Goal: Ask a question: Seek information or help from site administrators or community

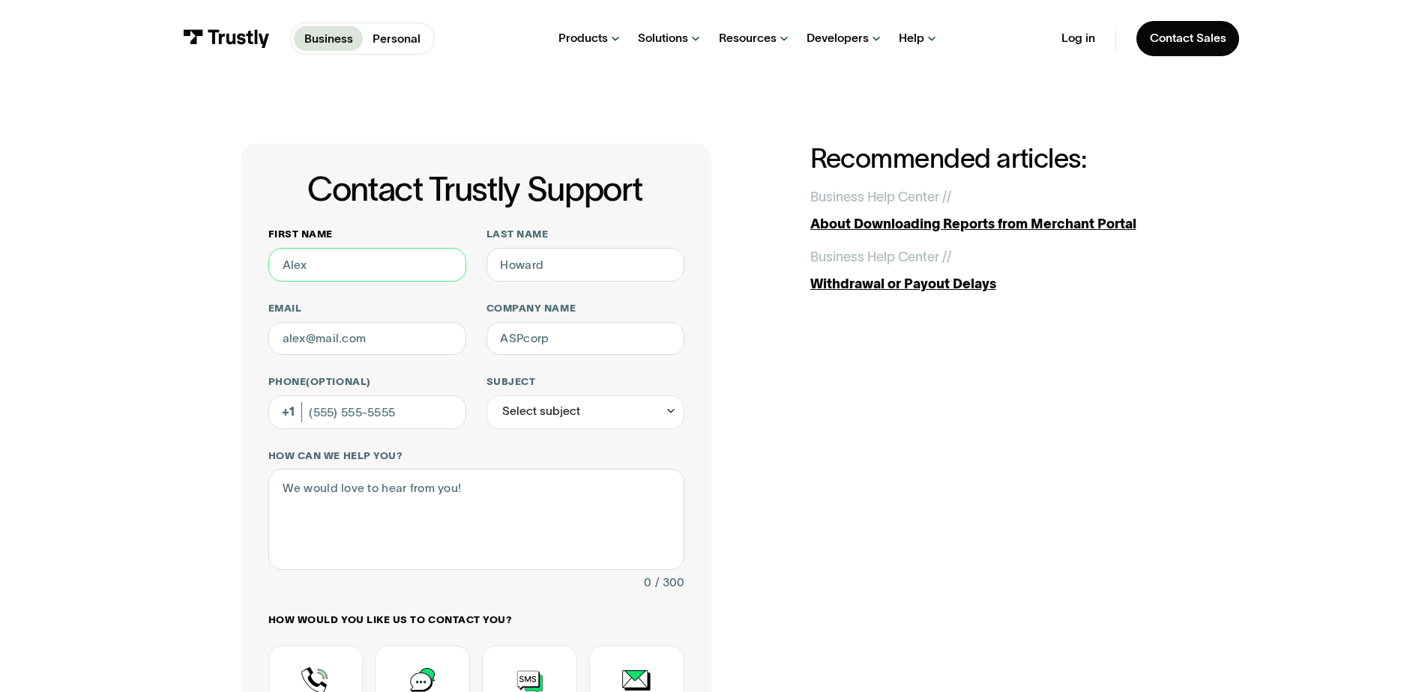
click at [350, 263] on input "First name" at bounding box center [367, 265] width 198 height 34
type input "[PERSON_NAME]"
type input "[PERSON_NAME][DOMAIN_NAME][EMAIL_ADDRESS][PERSON_NAME][DOMAIN_NAME]"
type input "First IC Bank"
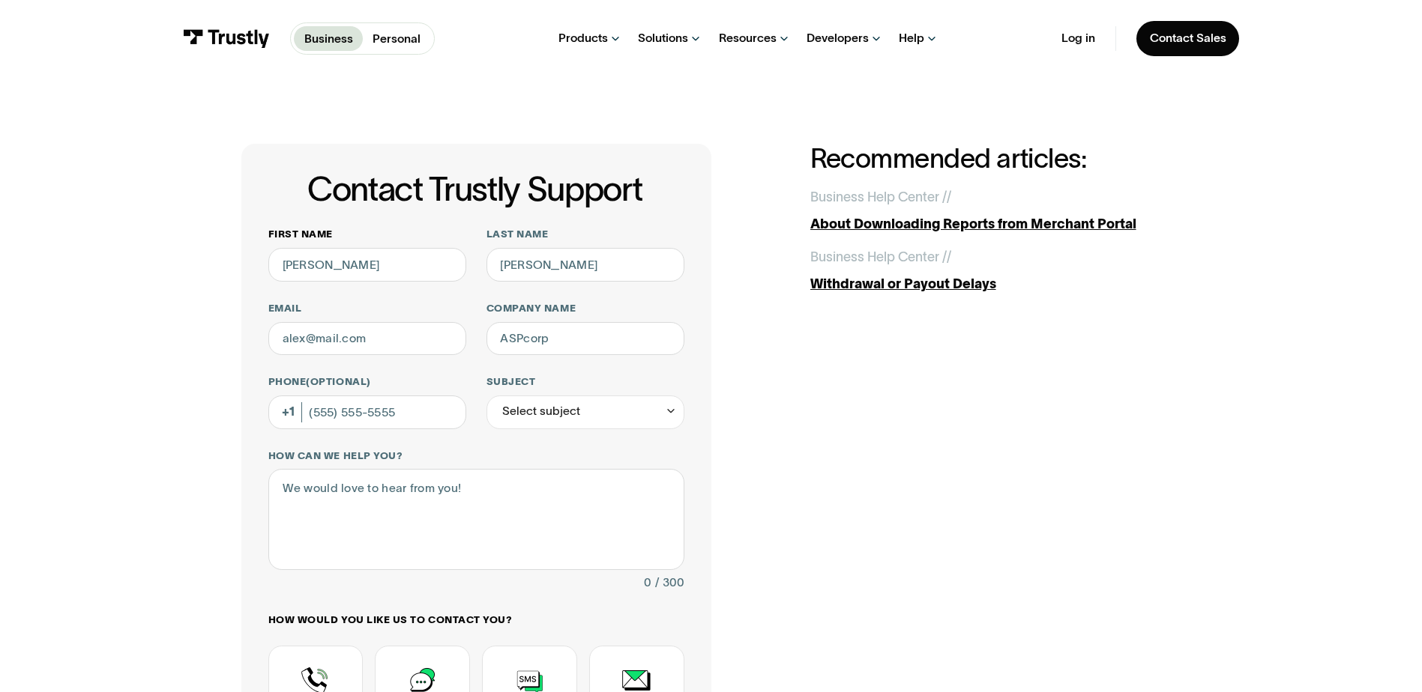
type input "[PHONE_NUMBER]"
click at [630, 409] on div "Select subject" at bounding box center [585, 413] width 198 height 34
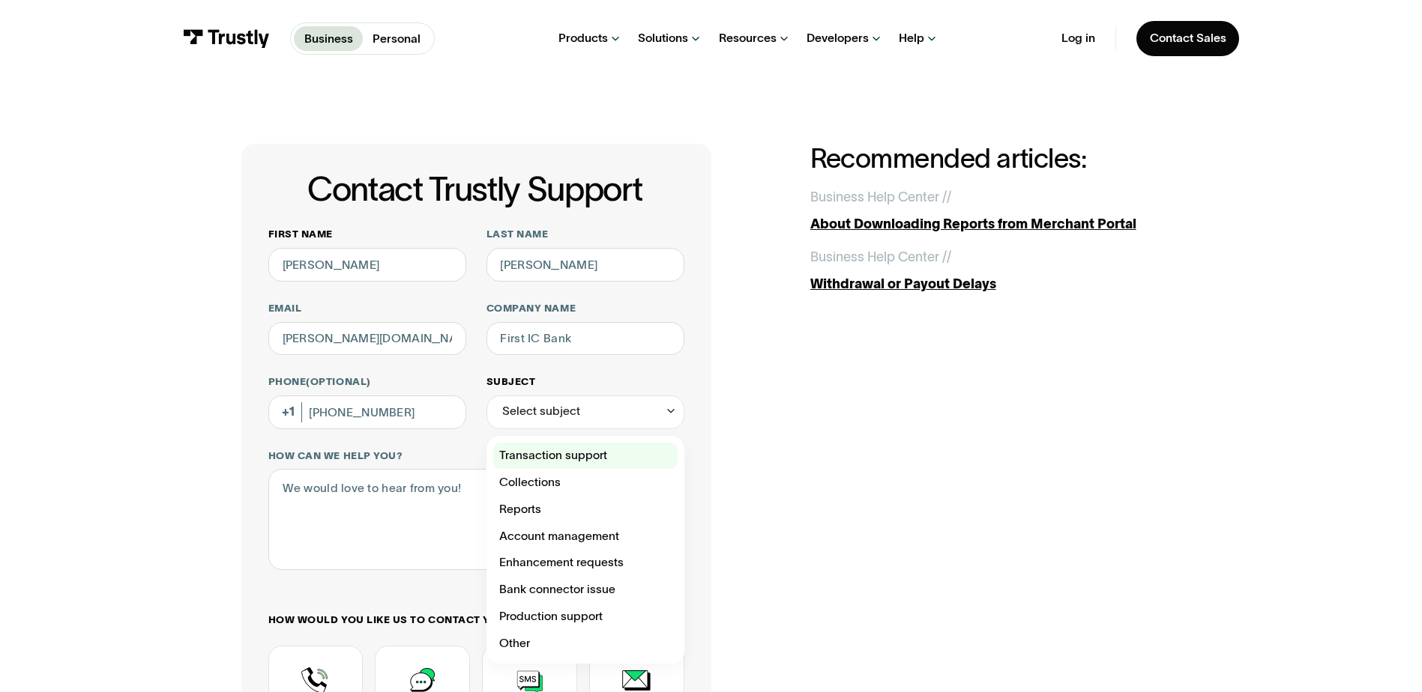
click at [596, 459] on div "Contact Trustly Support" at bounding box center [585, 456] width 184 height 27
type input "**********"
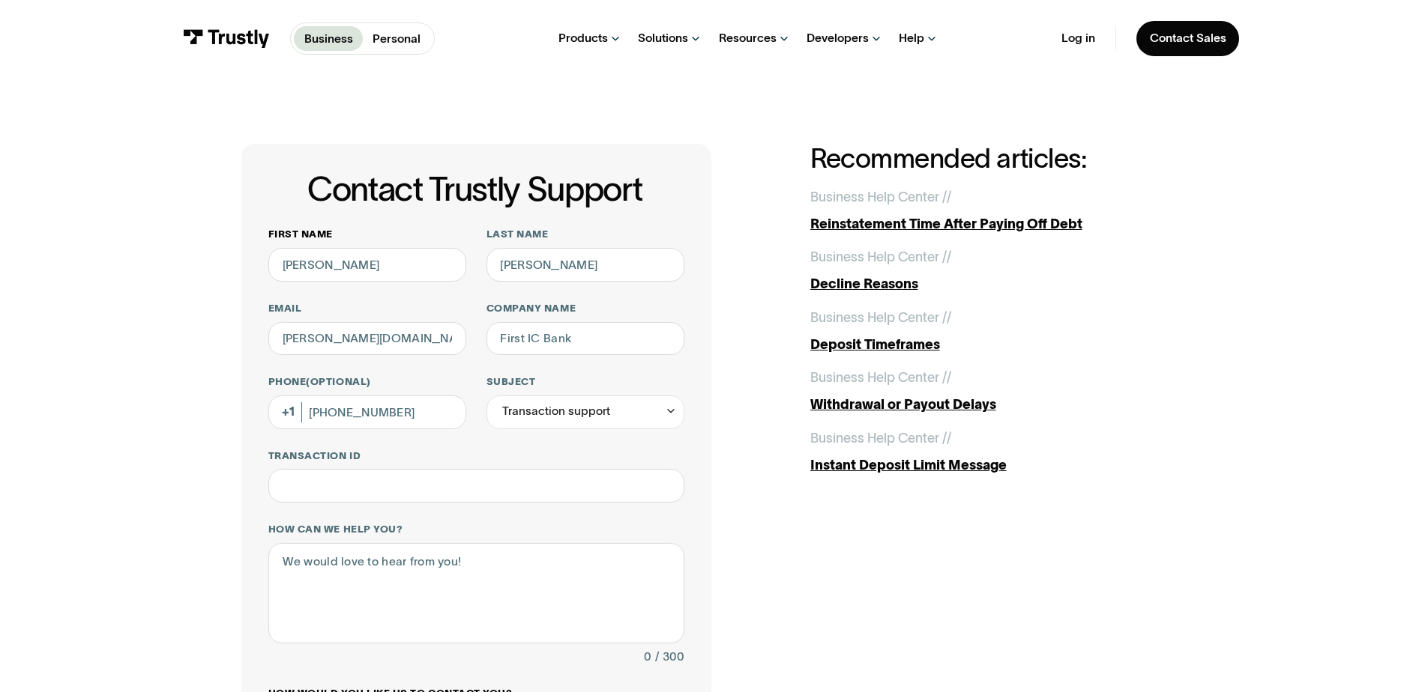
click at [786, 453] on div "**********" at bounding box center [710, 563] width 939 height 839
click at [501, 490] on input "Transaction ID" at bounding box center [476, 486] width 416 height 34
click at [398, 567] on textarea "How can we help you?" at bounding box center [476, 593] width 416 height 100
click at [501, 495] on input "Transaction ID" at bounding box center [476, 486] width 416 height 34
type input "*"
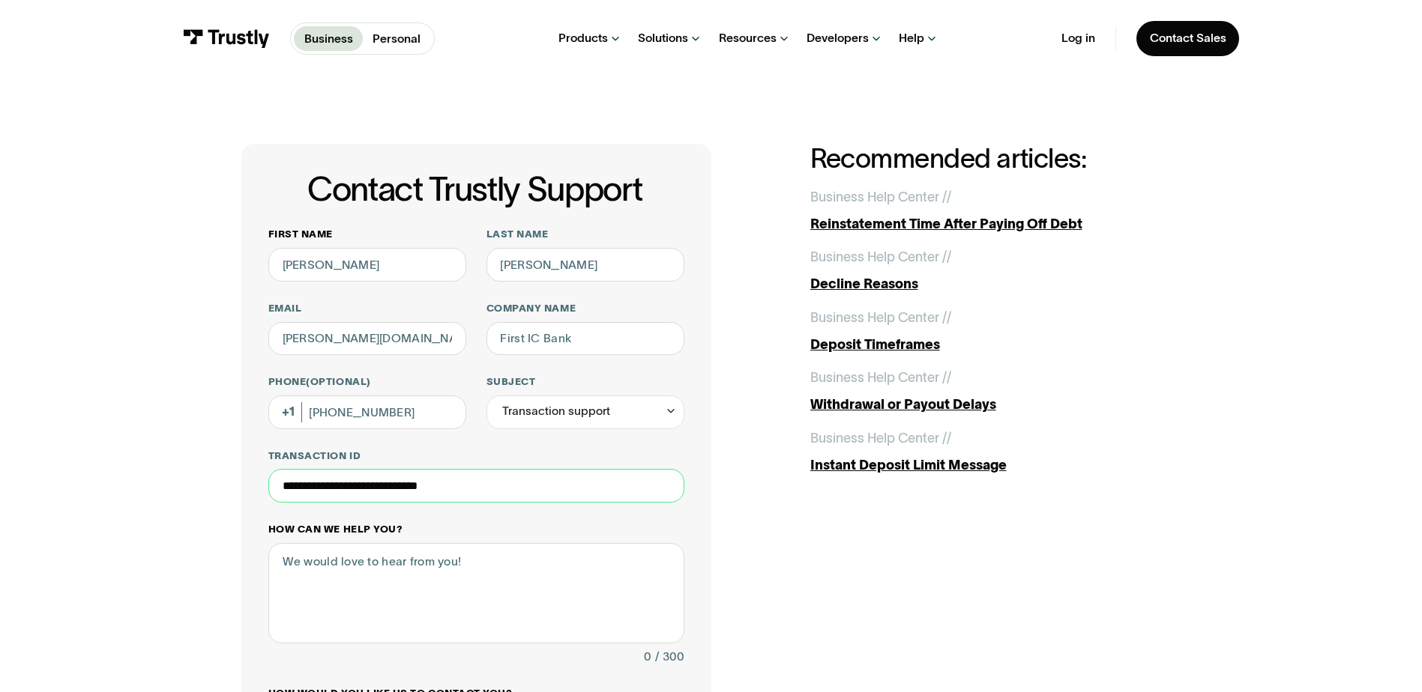
type input "**********"
click at [420, 552] on textarea "How can we help you?" at bounding box center [476, 593] width 416 height 100
click at [442, 601] on textarea "Hello, This is 2nd request. We are having a issue to pay online. echeck doesn't…" at bounding box center [476, 593] width 416 height 100
drag, startPoint x: 437, startPoint y: 595, endPoint x: 283, endPoint y: 595, distance: 154.4
click at [283, 595] on textarea "Hello, This is 2nd request. We are having a issue to pay online. echeck doesn't…" at bounding box center [476, 593] width 416 height 100
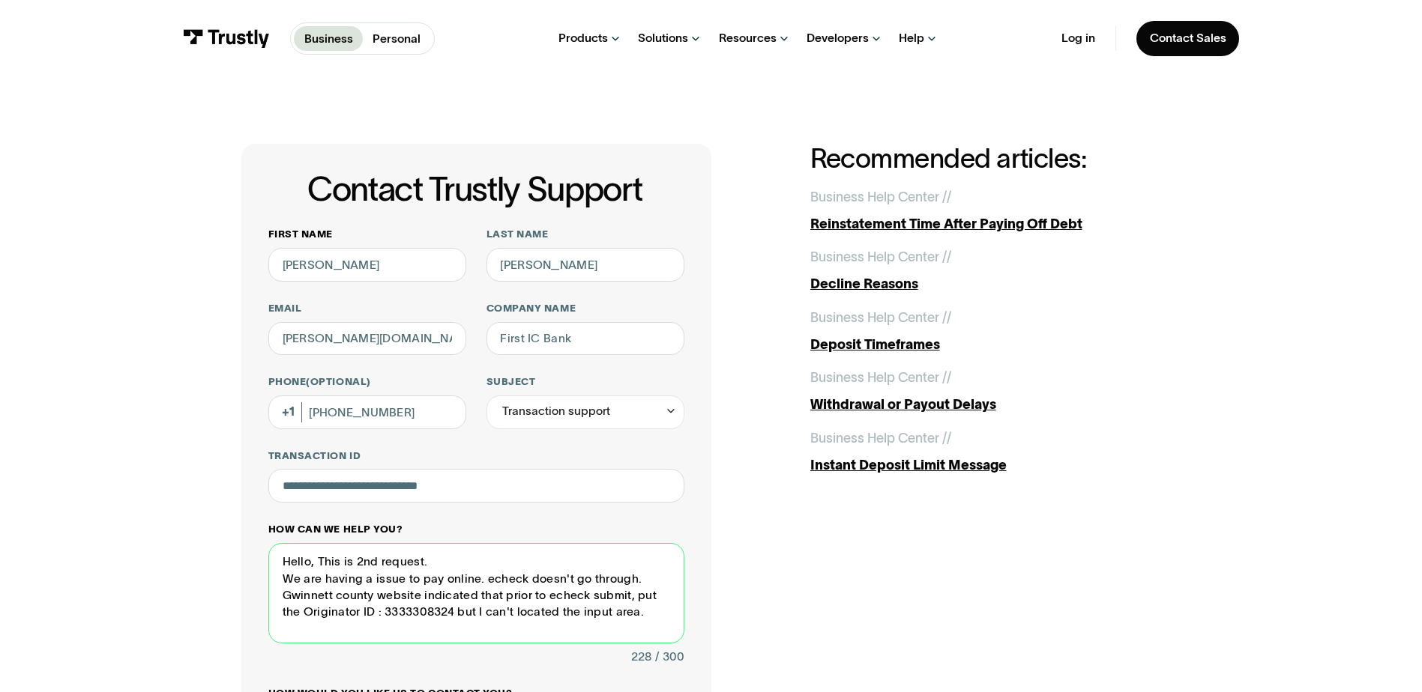
drag, startPoint x: 284, startPoint y: 561, endPoint x: 627, endPoint y: 616, distance: 347.5
click at [627, 616] on textarea "Hello, This is 2nd request. We are having a issue to pay online. echeck doesn't…" at bounding box center [476, 593] width 416 height 100
click at [283, 561] on textarea "Hello, This is 2nd request. We are having a issue to pay online. echeck doesn't…" at bounding box center [476, 593] width 416 height 100
drag, startPoint x: 280, startPoint y: 561, endPoint x: 632, endPoint y: 625, distance: 357.2
click at [632, 625] on textarea "Hello, This is 2nd request. We are having a issue to pay online. echeck doesn't…" at bounding box center [476, 593] width 416 height 100
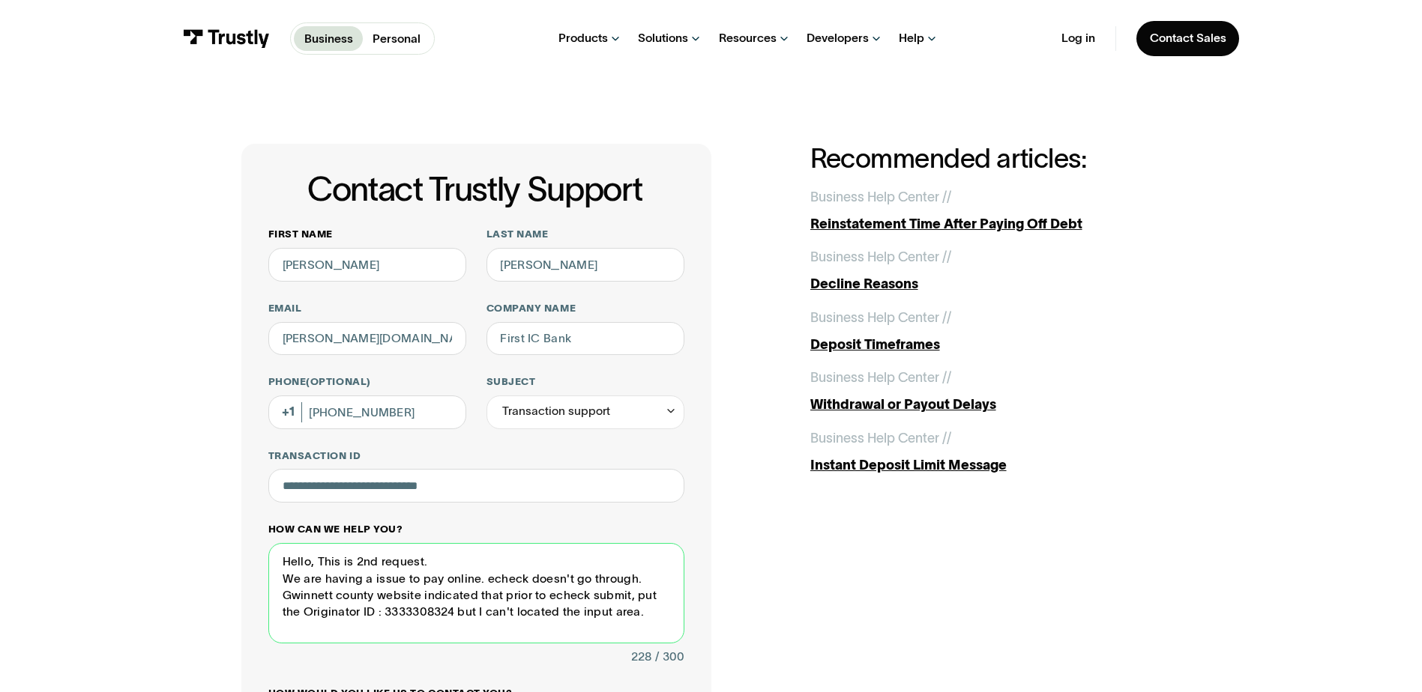
paste textarea "his is my second request regarding an issue we're experiencing with making an o…"
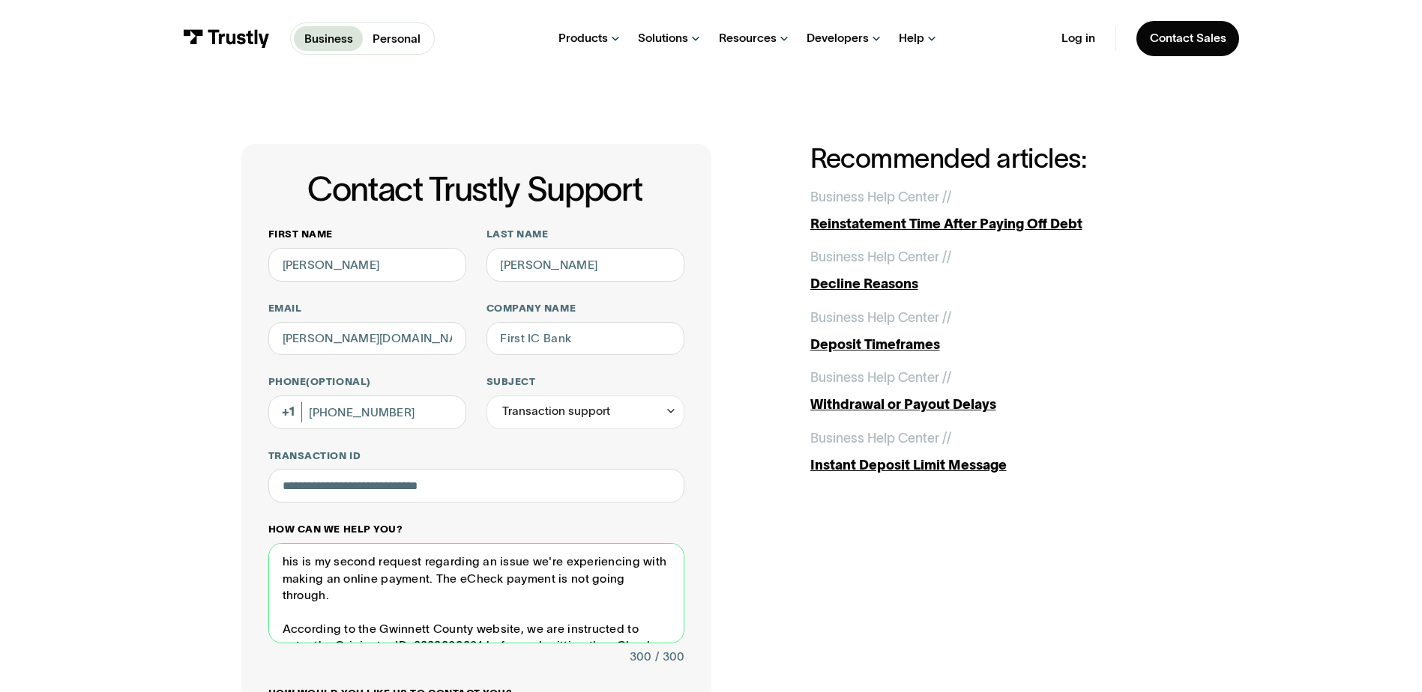
click at [280, 565] on textarea "his is my second request regarding an issue we're experiencing with making an o…" at bounding box center [476, 593] width 416 height 100
click at [280, 564] on textarea "his is my second request regarding an issue we're experiencing with making an o…" at bounding box center [476, 593] width 416 height 100
click at [376, 564] on textarea "This is my second request regarding an issue we're experiencing with making an …" at bounding box center [476, 593] width 416 height 100
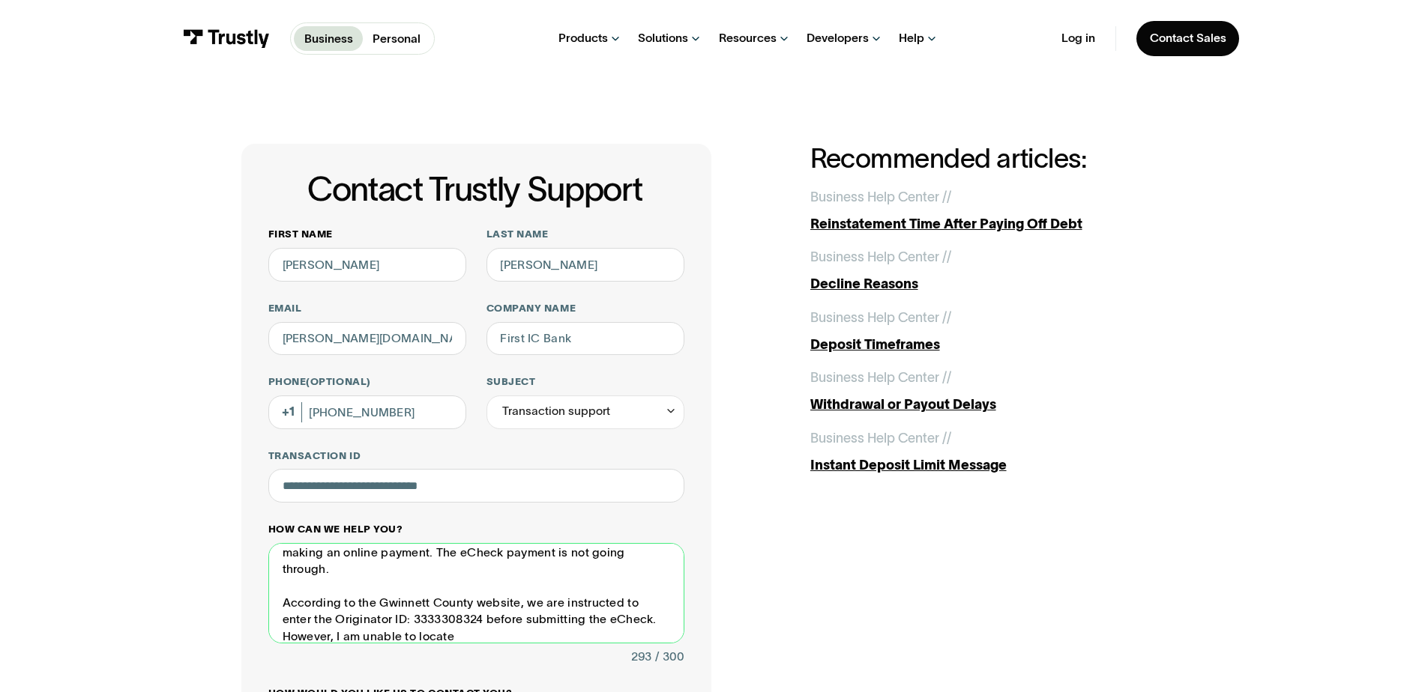
scroll to position [38, 0]
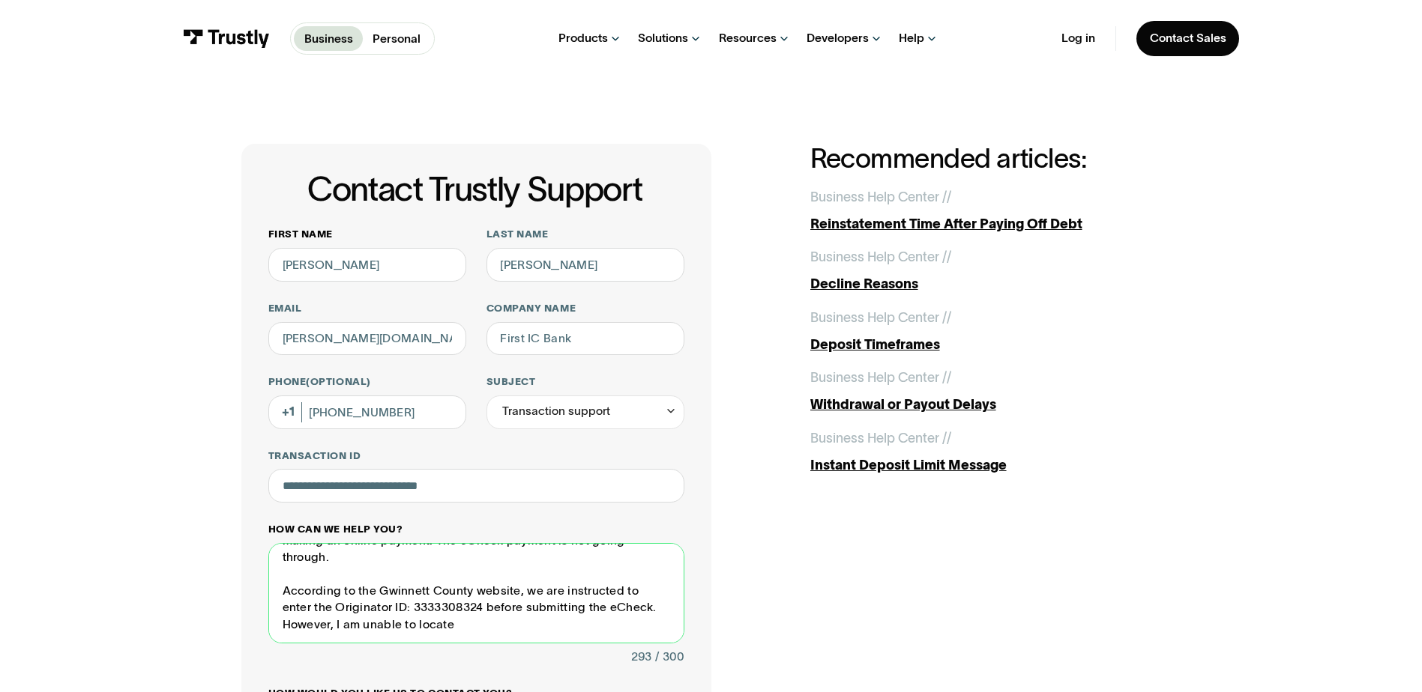
click at [469, 630] on textarea "This is my 2nd request regarding an issue we're experiencing with making an onl…" at bounding box center [476, 593] width 416 height 100
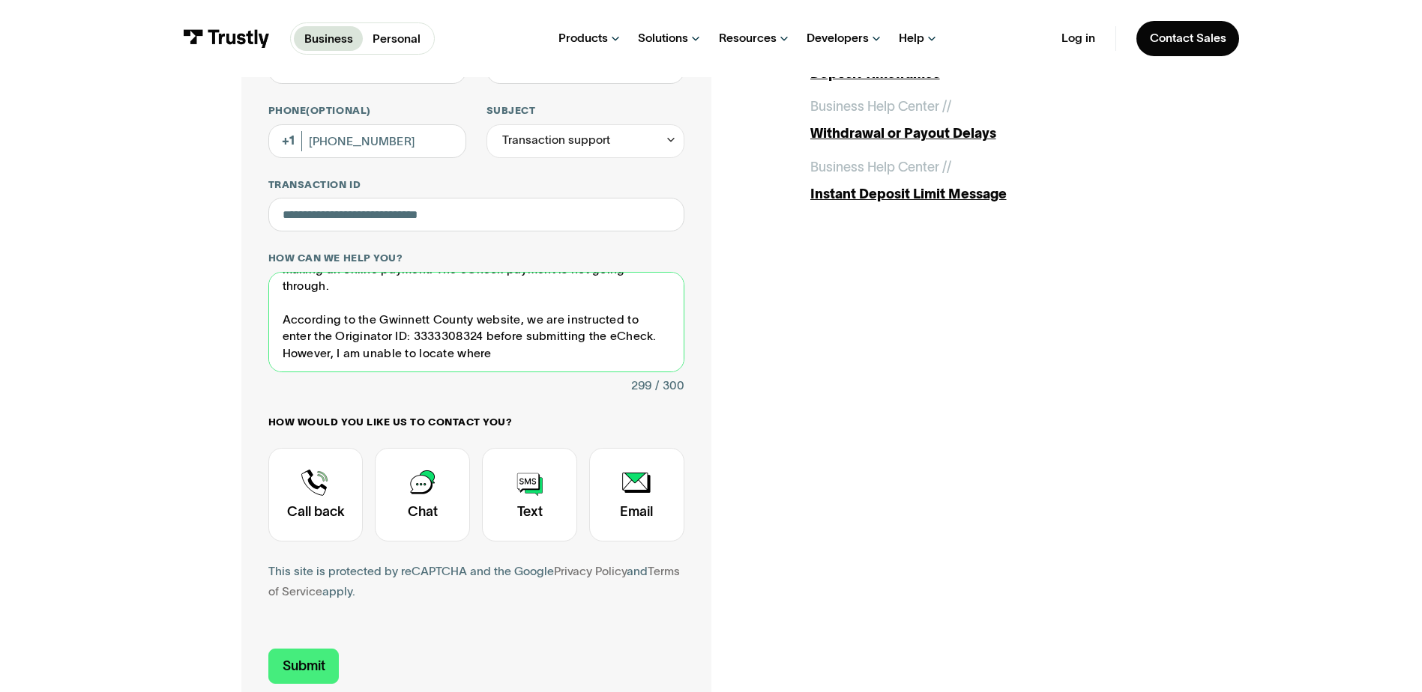
scroll to position [300, 0]
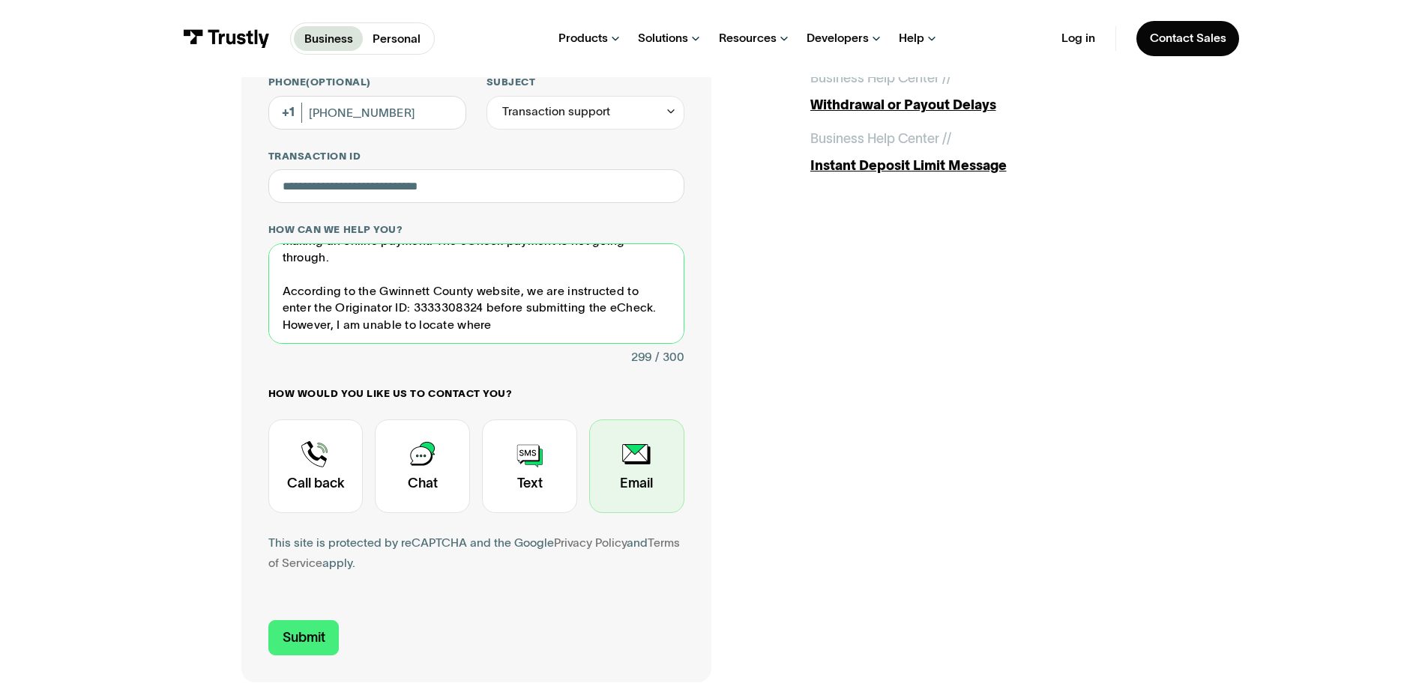
type textarea "This is my 2nd request regarding an issue we're experiencing with making an onl…"
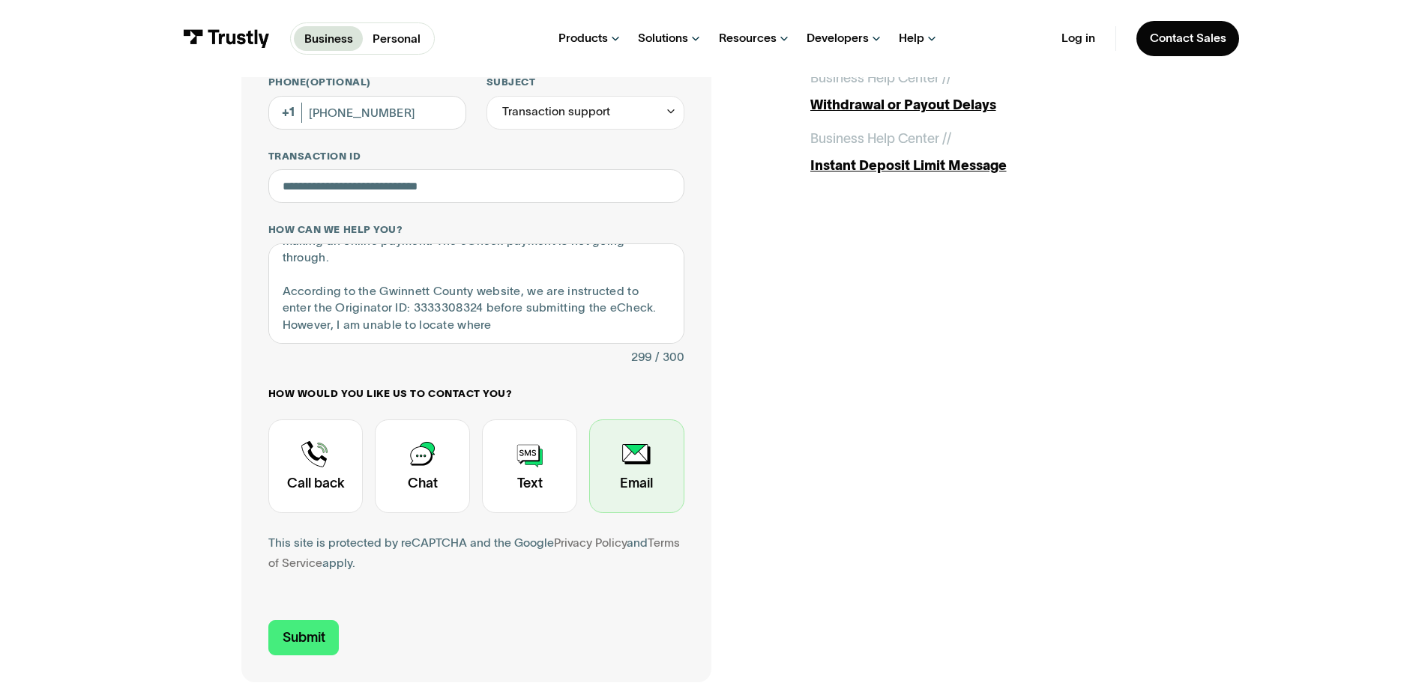
click at [634, 469] on div "Contact Trustly Support" at bounding box center [636, 467] width 95 height 94
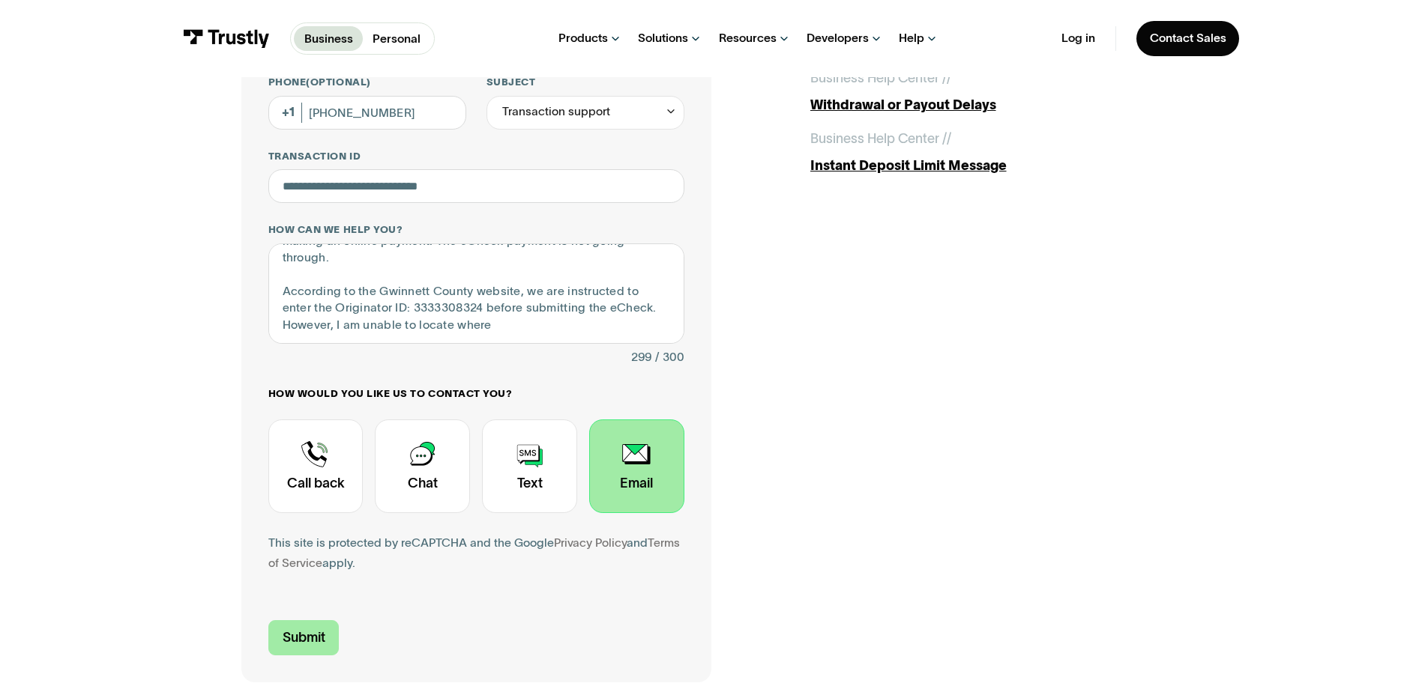
click at [289, 637] on input "Submit" at bounding box center [303, 637] width 71 height 35
type input "[PHONE_NUMBER]"
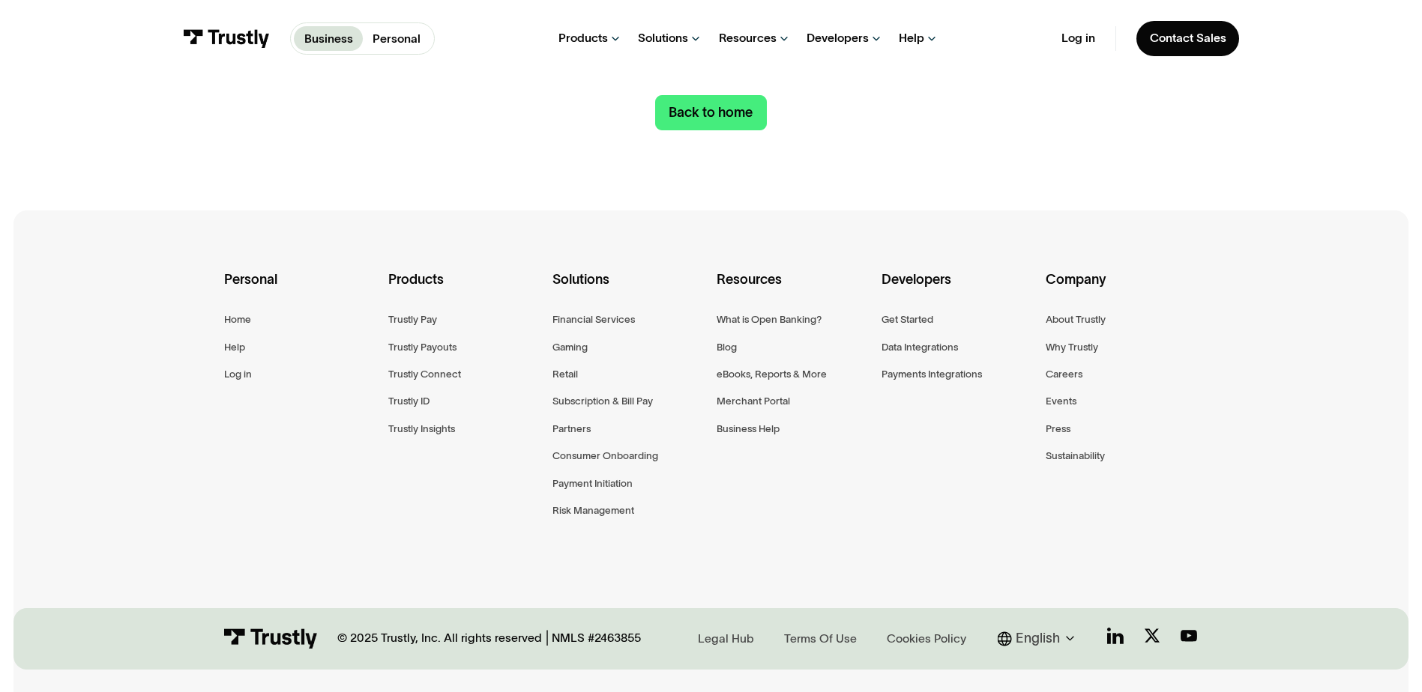
scroll to position [301, 0]
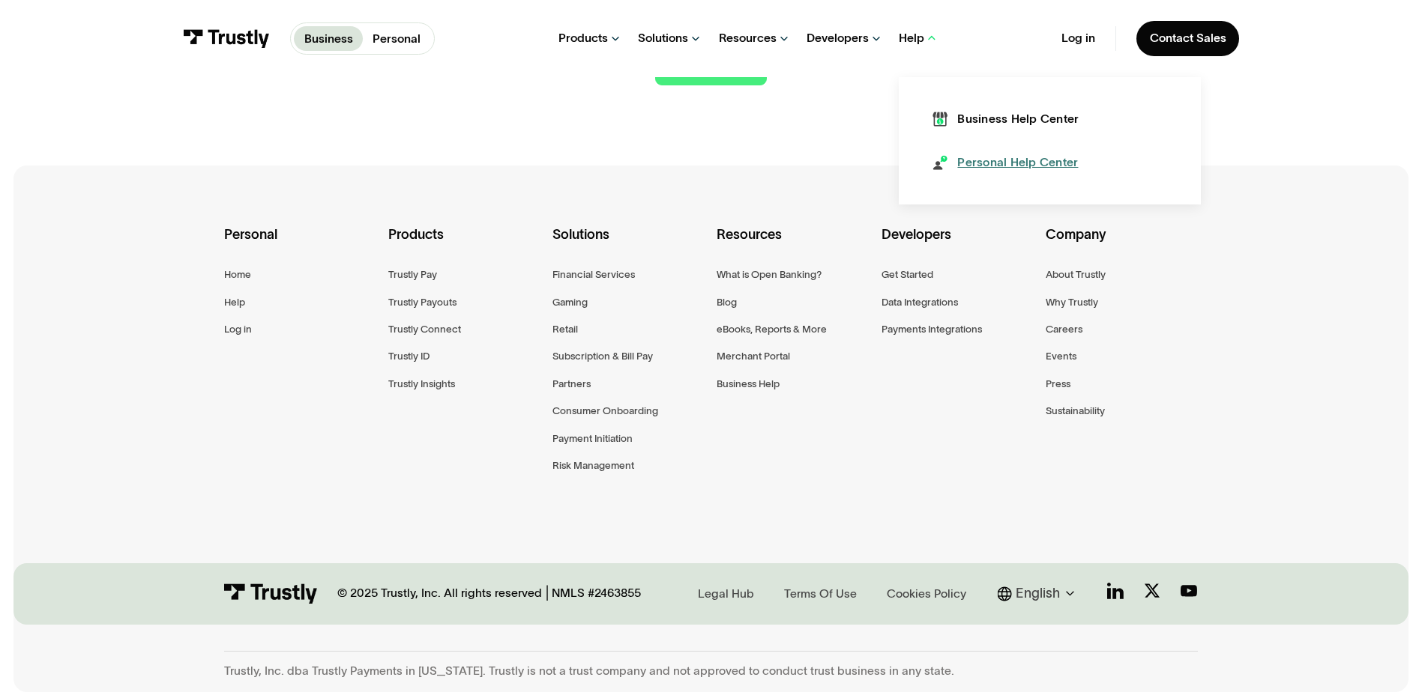
click at [1009, 159] on div "Personal Help Center" at bounding box center [1017, 162] width 121 height 16
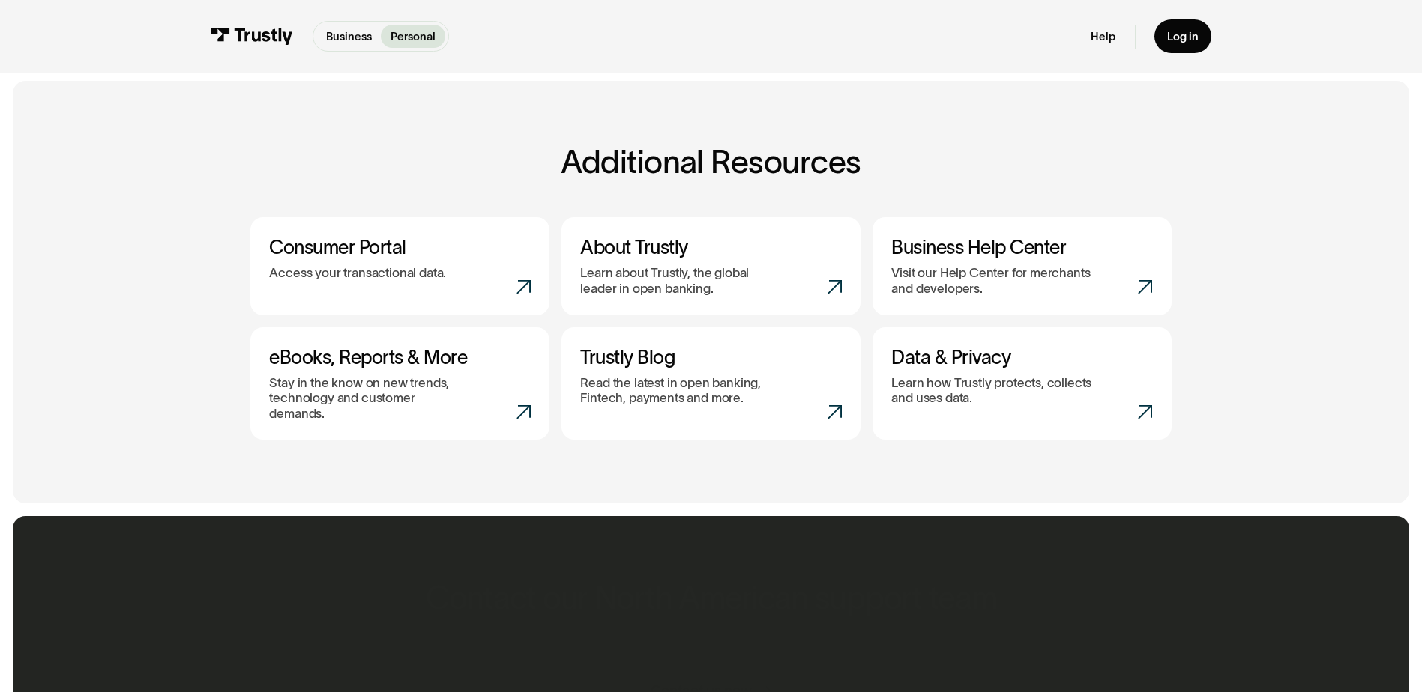
scroll to position [749, 0]
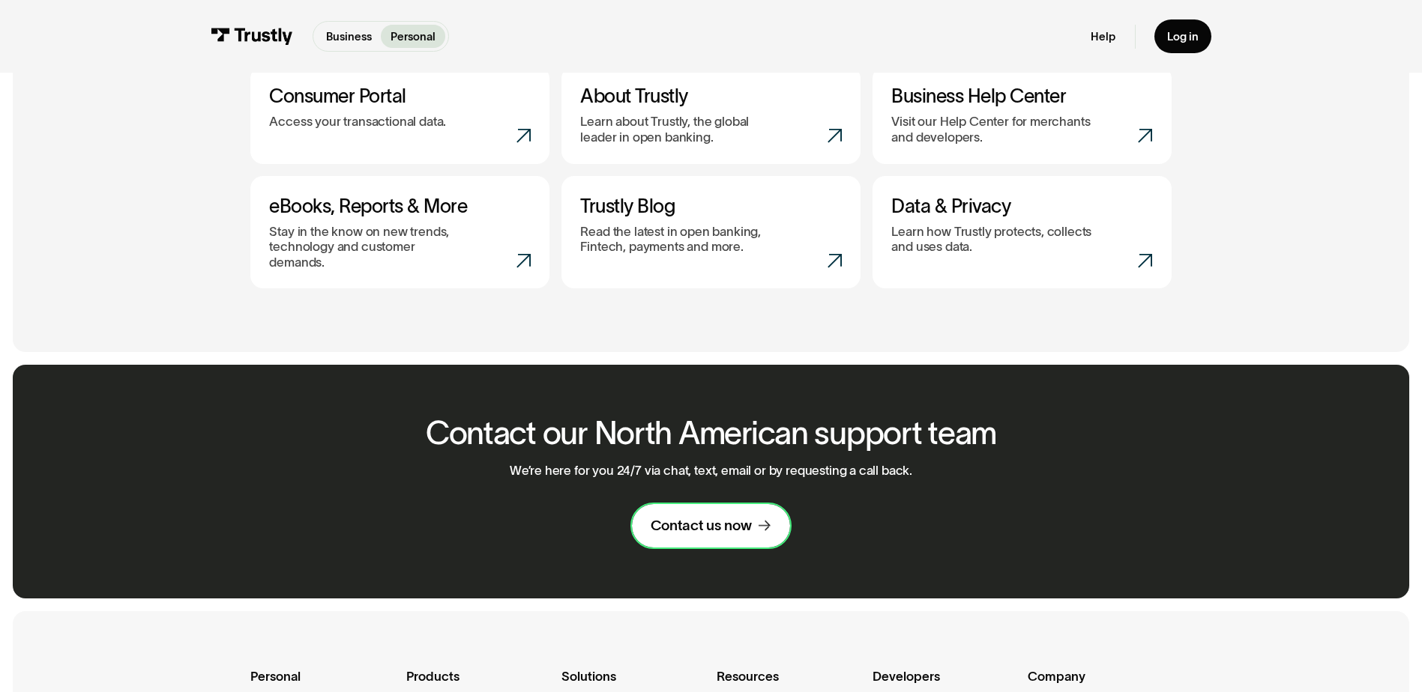
click at [659, 517] on div "Contact us now" at bounding box center [700, 526] width 101 height 19
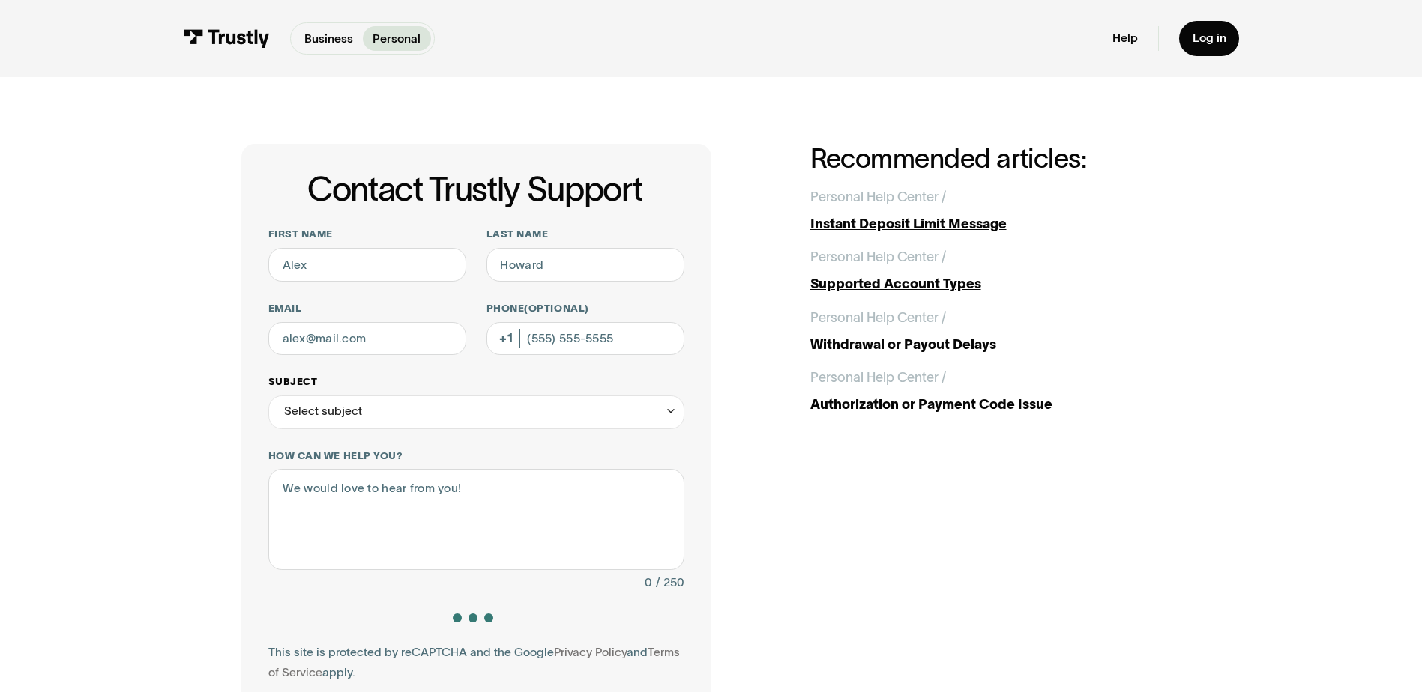
click at [663, 420] on div "Select subject" at bounding box center [476, 413] width 416 height 34
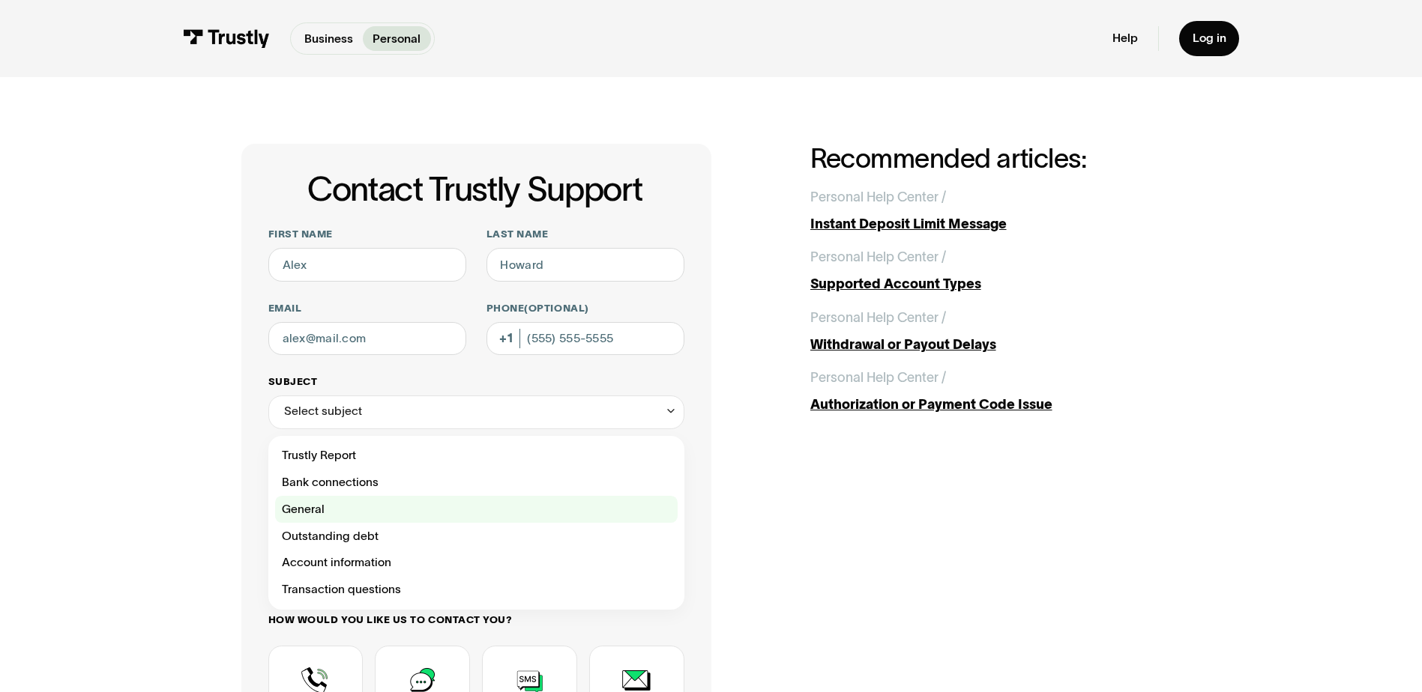
scroll to position [75, 0]
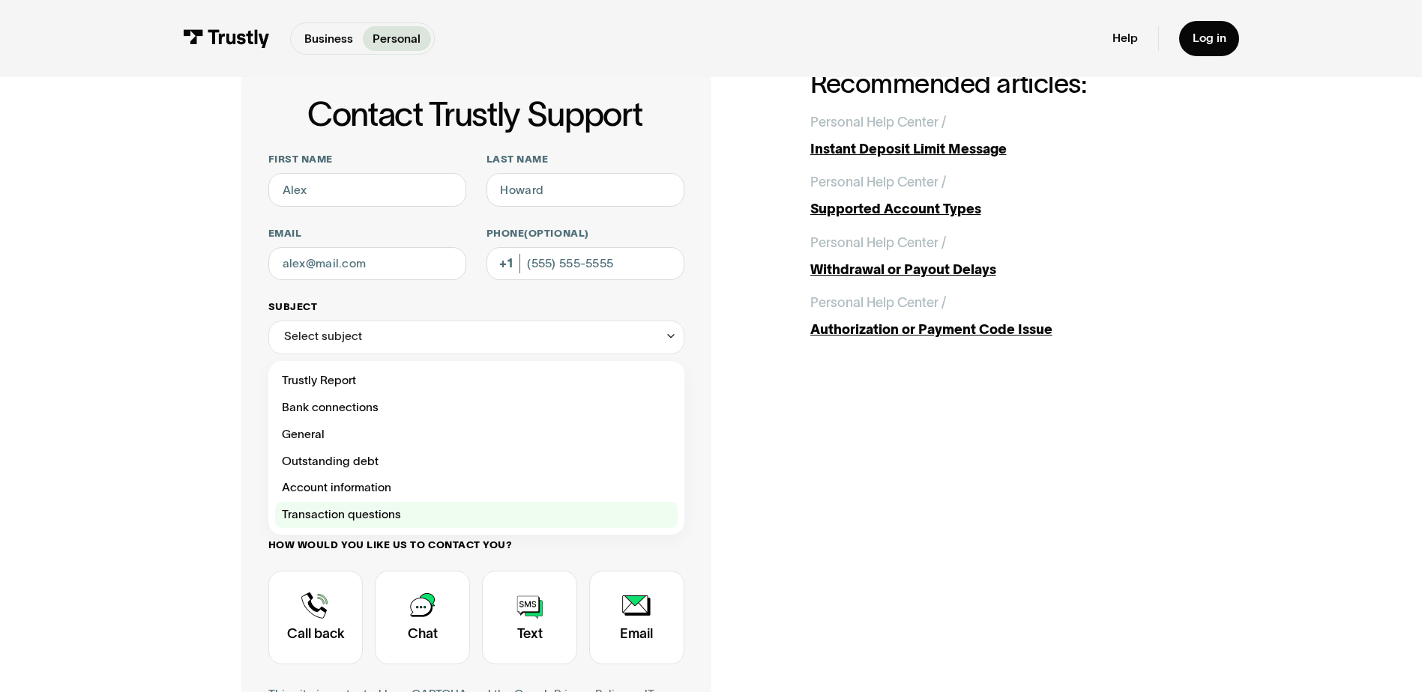
click at [407, 524] on div "Contact Trustly Support" at bounding box center [476, 515] width 402 height 27
type input "**********"
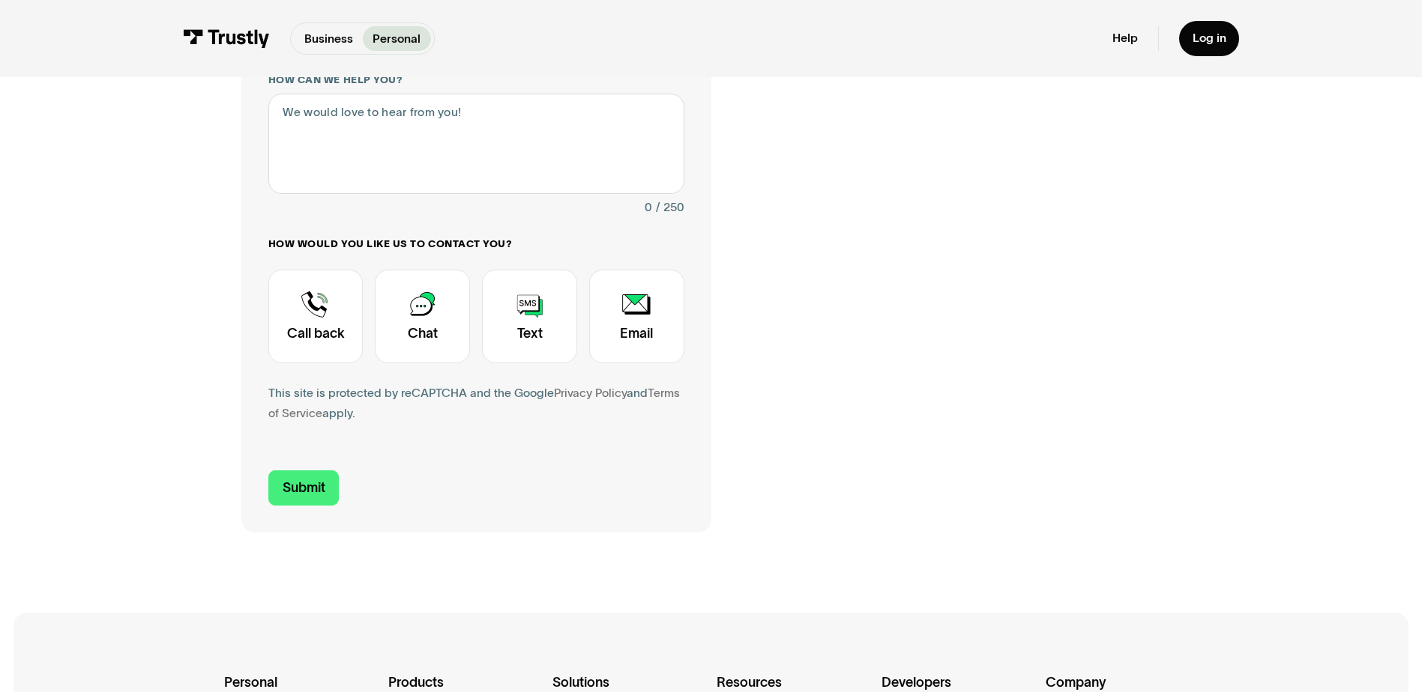
scroll to position [525, 0]
